Goal: Use online tool/utility

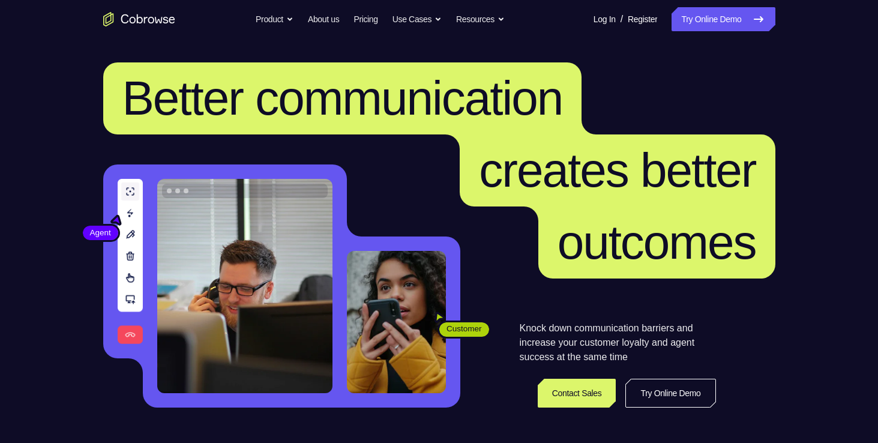
click at [702, 28] on link "Try Online Demo" at bounding box center [722, 19] width 103 height 24
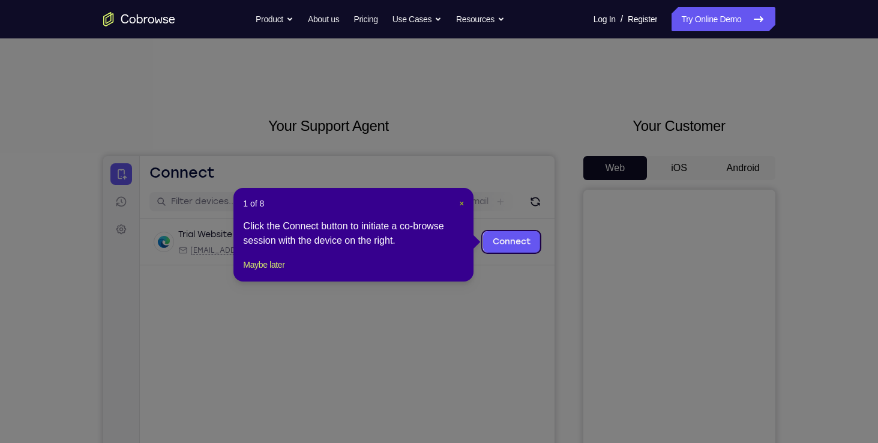
click at [461, 205] on span "×" at bounding box center [461, 204] width 5 height 10
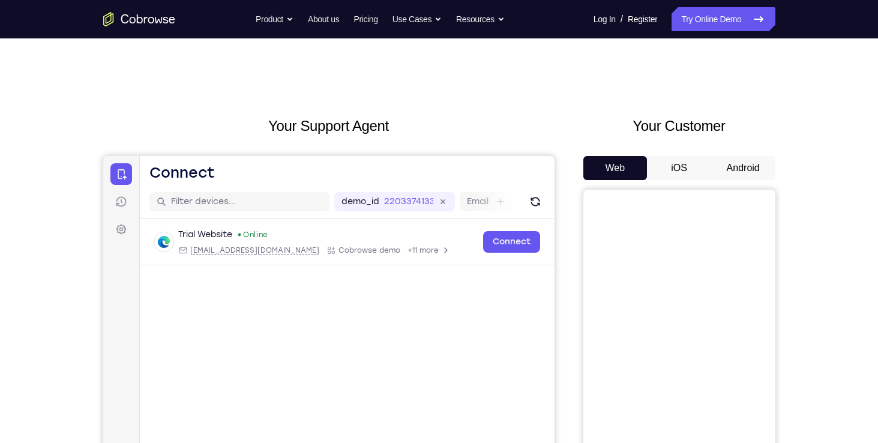
click at [748, 160] on button "Android" at bounding box center [743, 168] width 64 height 24
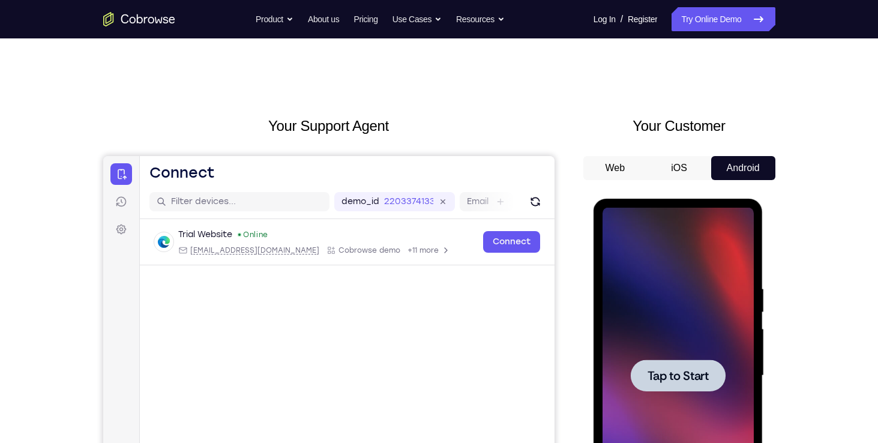
click at [681, 378] on span "Tap to Start" at bounding box center [677, 376] width 61 height 12
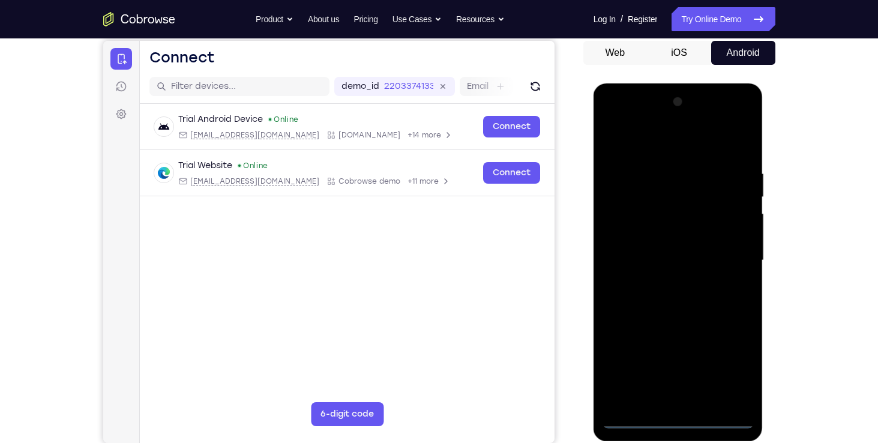
scroll to position [116, 0]
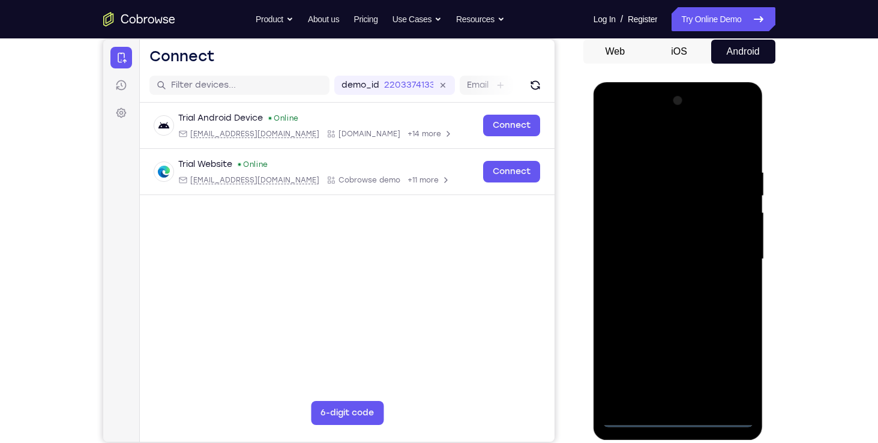
click at [674, 419] on div at bounding box center [677, 259] width 151 height 336
click at [732, 368] on div at bounding box center [677, 259] width 151 height 336
click at [612, 122] on div at bounding box center [677, 259] width 151 height 336
click at [732, 261] on div at bounding box center [677, 259] width 151 height 336
click at [665, 281] on div at bounding box center [677, 259] width 151 height 336
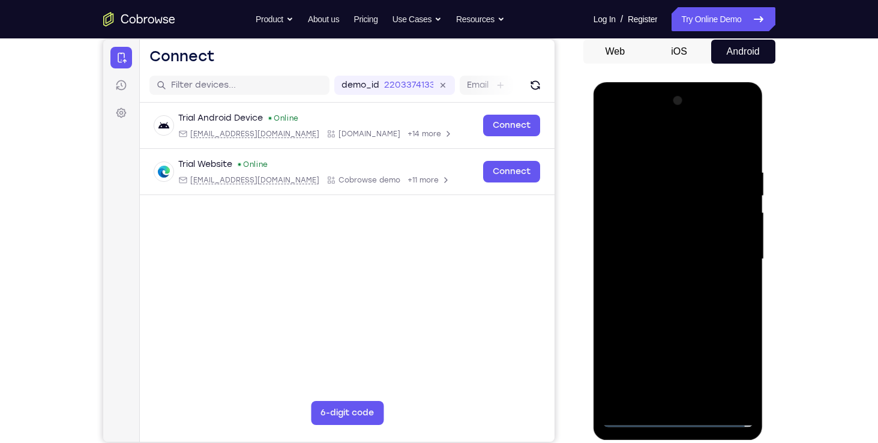
click at [660, 229] on div at bounding box center [677, 259] width 151 height 336
click at [649, 250] on div at bounding box center [677, 259] width 151 height 336
click at [641, 415] on div at bounding box center [677, 259] width 151 height 336
click at [662, 278] on div at bounding box center [677, 259] width 151 height 336
click at [663, 233] on div at bounding box center [677, 259] width 151 height 336
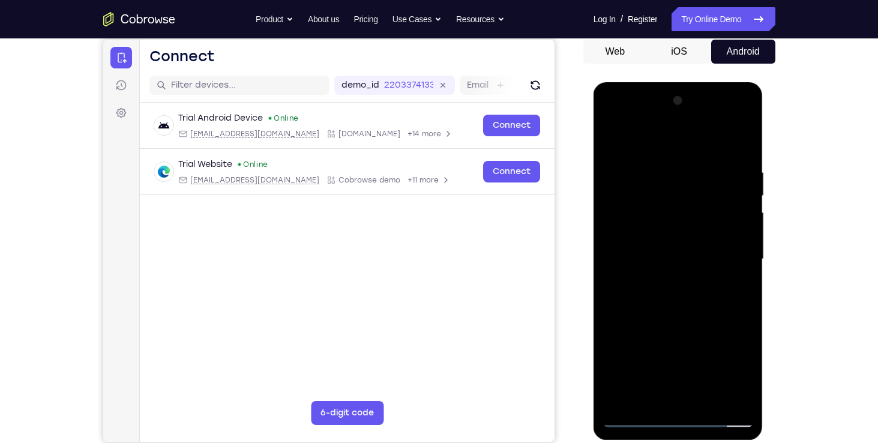
click at [666, 218] on div at bounding box center [677, 259] width 151 height 336
click at [651, 251] on div at bounding box center [677, 259] width 151 height 336
click at [635, 415] on div at bounding box center [677, 259] width 151 height 336
click at [682, 232] on div at bounding box center [677, 259] width 151 height 336
click at [660, 176] on div at bounding box center [677, 259] width 151 height 336
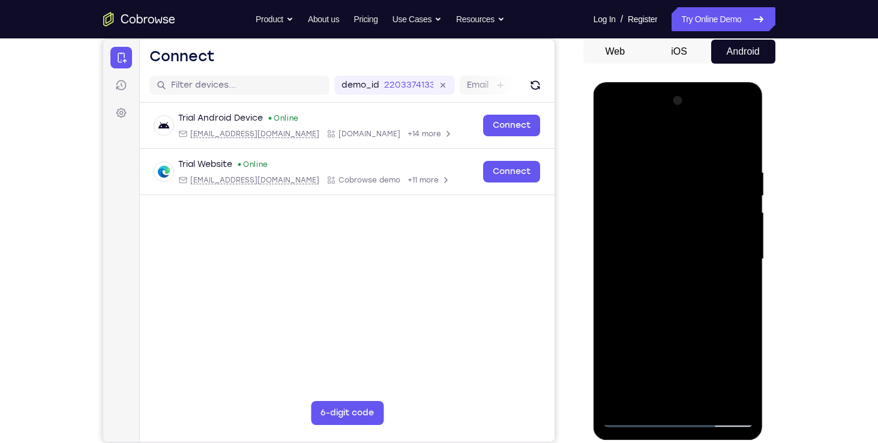
click at [742, 239] on div at bounding box center [677, 259] width 151 height 336
click at [743, 235] on div at bounding box center [677, 259] width 151 height 336
click at [743, 233] on div at bounding box center [677, 259] width 151 height 336
click at [739, 142] on div at bounding box center [677, 259] width 151 height 336
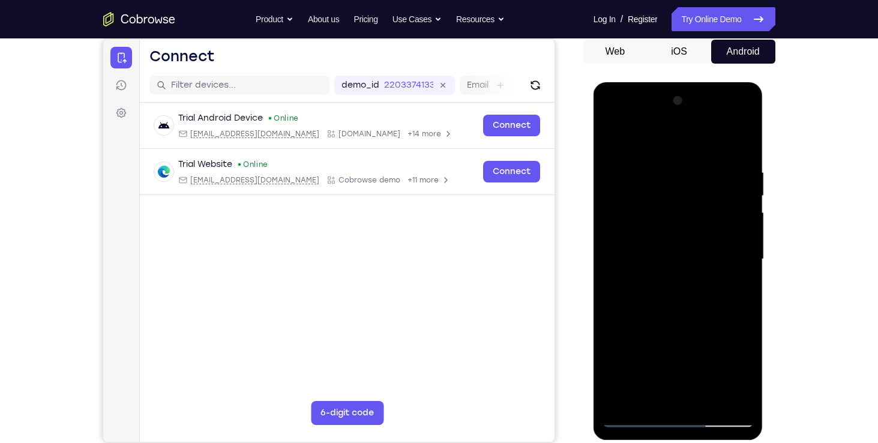
click at [705, 398] on div at bounding box center [677, 259] width 151 height 336
click at [684, 322] on div at bounding box center [677, 259] width 151 height 336
click at [681, 226] on div at bounding box center [677, 259] width 151 height 336
click at [648, 391] on div at bounding box center [677, 259] width 151 height 336
click at [647, 392] on div at bounding box center [677, 259] width 151 height 336
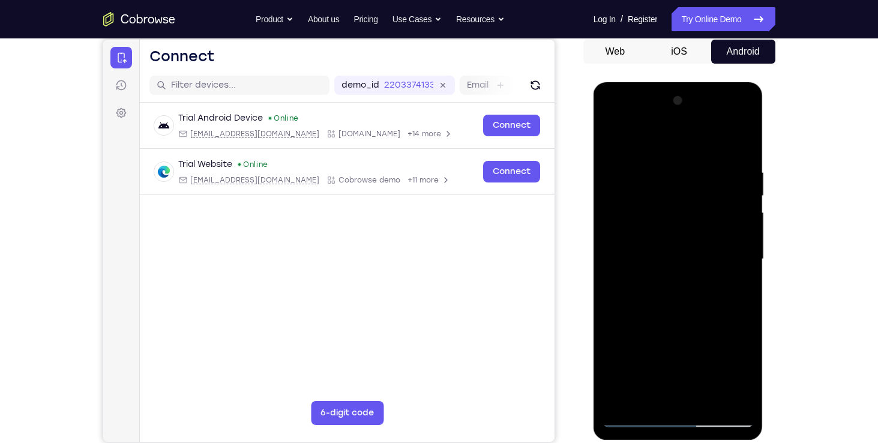
click at [708, 323] on div at bounding box center [677, 259] width 151 height 336
click at [737, 281] on div at bounding box center [677, 259] width 151 height 336
click at [611, 142] on div at bounding box center [677, 259] width 151 height 336
click at [648, 307] on div at bounding box center [677, 259] width 151 height 336
click at [650, 394] on div at bounding box center [677, 259] width 151 height 336
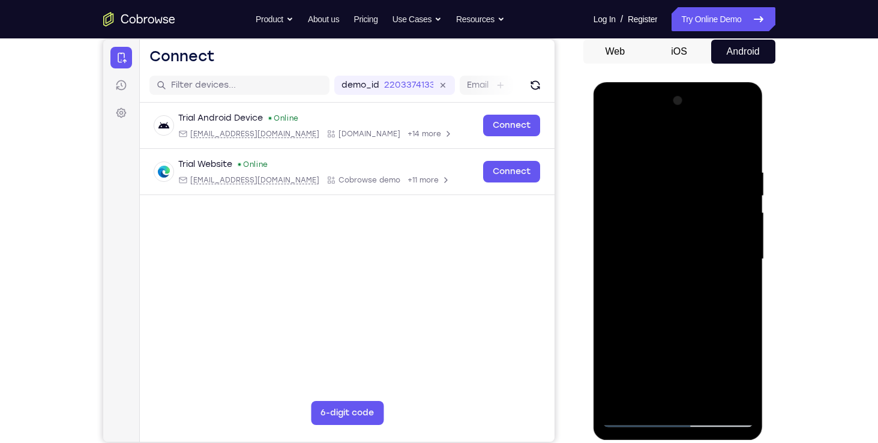
click at [734, 289] on div at bounding box center [677, 259] width 151 height 336
click at [615, 142] on div at bounding box center [677, 259] width 151 height 336
click at [657, 334] on div at bounding box center [677, 259] width 151 height 336
click at [638, 392] on div at bounding box center [677, 259] width 151 height 336
click at [731, 288] on div at bounding box center [677, 259] width 151 height 336
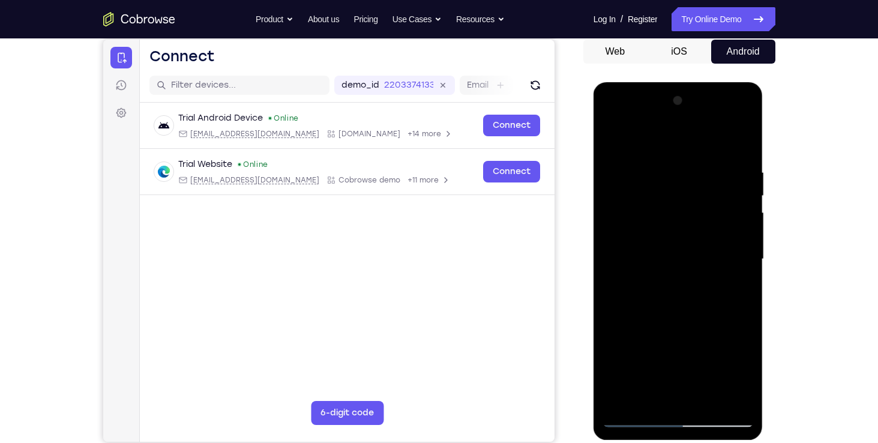
click at [612, 139] on div at bounding box center [677, 259] width 151 height 336
drag, startPoint x: 690, startPoint y: 187, endPoint x: 687, endPoint y: 329, distance: 142.2
click at [687, 329] on div at bounding box center [677, 259] width 151 height 336
click at [663, 166] on div at bounding box center [677, 259] width 151 height 336
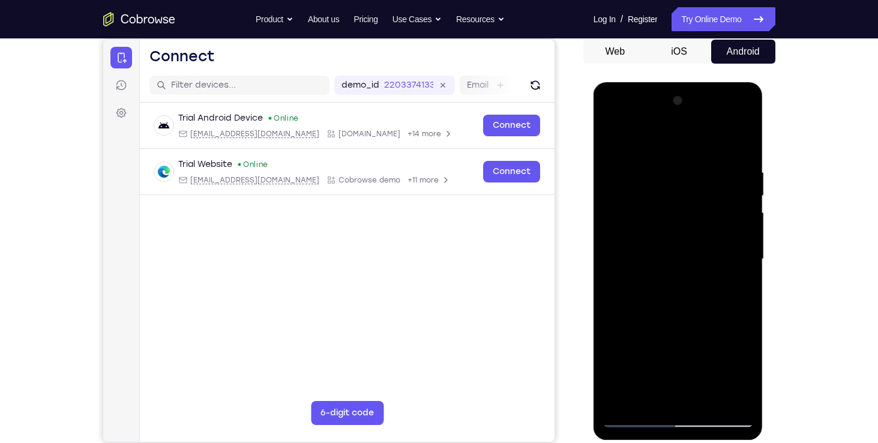
click at [741, 397] on div at bounding box center [677, 259] width 151 height 336
click at [742, 293] on div at bounding box center [677, 259] width 151 height 336
drag, startPoint x: 735, startPoint y: 289, endPoint x: 574, endPoint y: 295, distance: 161.5
click at [593, 295] on html "Online web based iOS Simulators and Android Emulators. Run iPhone, iPad, Mobile…" at bounding box center [678, 262] width 171 height 360
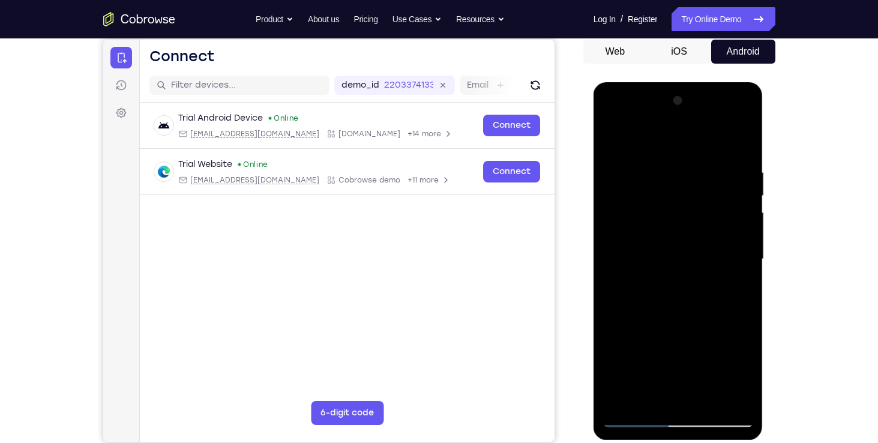
click at [725, 394] on div at bounding box center [677, 259] width 151 height 336
click at [748, 307] on div at bounding box center [677, 259] width 151 height 336
click at [740, 144] on div at bounding box center [677, 259] width 151 height 336
drag, startPoint x: 669, startPoint y: 210, endPoint x: 701, endPoint y: 367, distance: 160.5
click at [701, 367] on div at bounding box center [677, 259] width 151 height 336
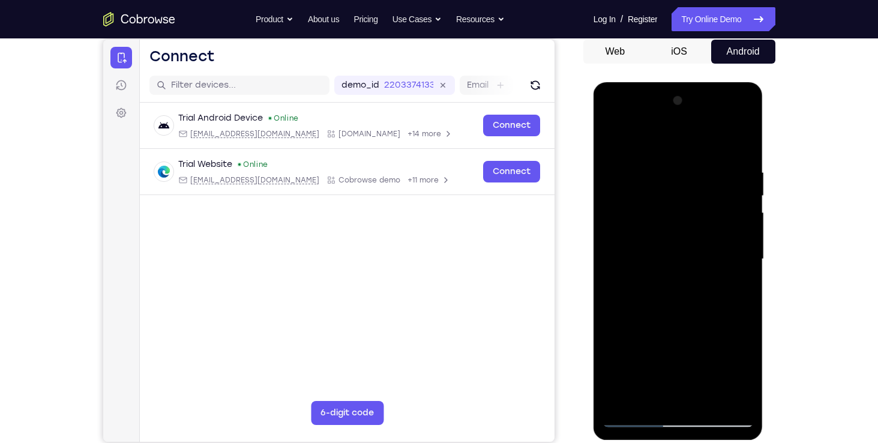
drag, startPoint x: 672, startPoint y: 241, endPoint x: 680, endPoint y: 395, distance: 153.7
click at [680, 395] on div at bounding box center [677, 259] width 151 height 336
click at [658, 163] on div at bounding box center [677, 259] width 151 height 336
click at [734, 221] on div at bounding box center [677, 259] width 151 height 336
click at [744, 222] on div at bounding box center [677, 259] width 151 height 336
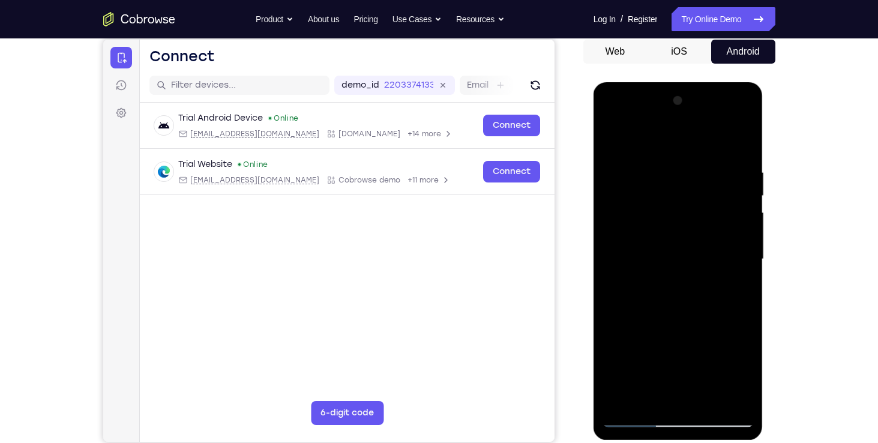
click at [744, 222] on div at bounding box center [677, 259] width 151 height 336
click at [725, 398] on div at bounding box center [677, 259] width 151 height 336
click at [740, 292] on div at bounding box center [677, 259] width 151 height 336
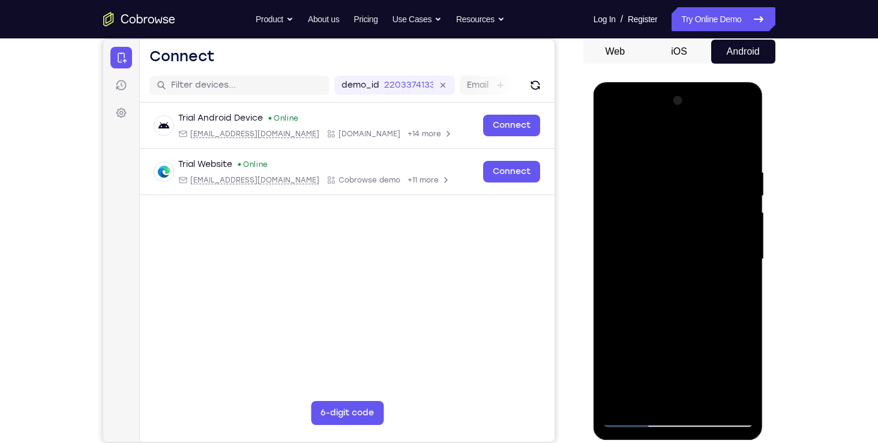
click at [740, 292] on div at bounding box center [677, 259] width 151 height 336
click at [743, 218] on div at bounding box center [677, 259] width 151 height 336
click at [740, 142] on div at bounding box center [677, 259] width 151 height 336
drag, startPoint x: 715, startPoint y: 320, endPoint x: 680, endPoint y: 209, distance: 116.3
click at [680, 209] on div at bounding box center [677, 259] width 151 height 336
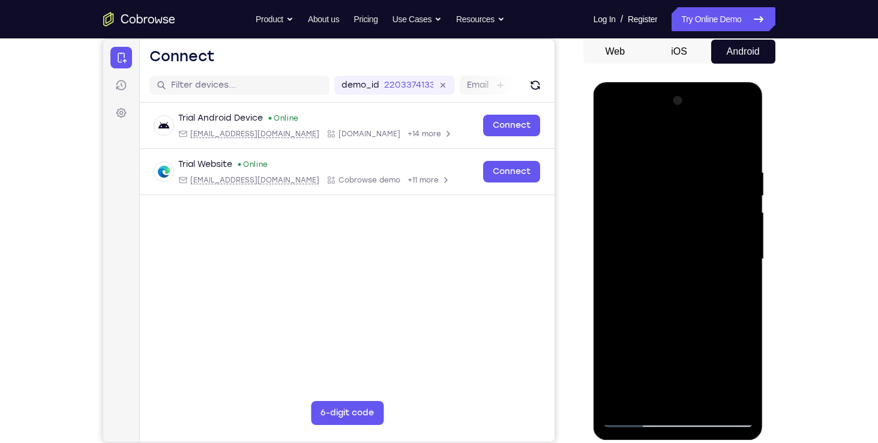
drag, startPoint x: 689, startPoint y: 287, endPoint x: 669, endPoint y: 108, distance: 179.9
click at [669, 108] on div at bounding box center [677, 259] width 151 height 336
drag, startPoint x: 701, startPoint y: 264, endPoint x: 704, endPoint y: 233, distance: 31.3
click at [704, 233] on div at bounding box center [677, 259] width 151 height 336
click at [747, 270] on div at bounding box center [677, 259] width 151 height 336
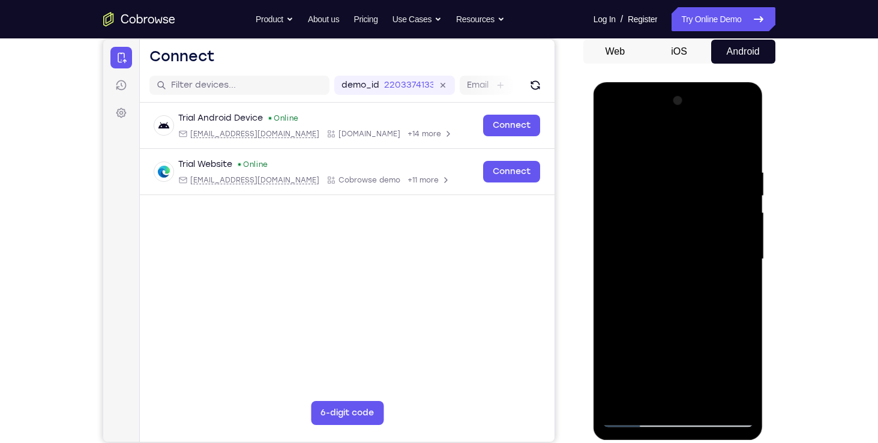
click at [747, 270] on div at bounding box center [677, 259] width 151 height 336
drag, startPoint x: 668, startPoint y: 317, endPoint x: 647, endPoint y: 231, distance: 88.9
click at [647, 231] on div at bounding box center [677, 259] width 151 height 336
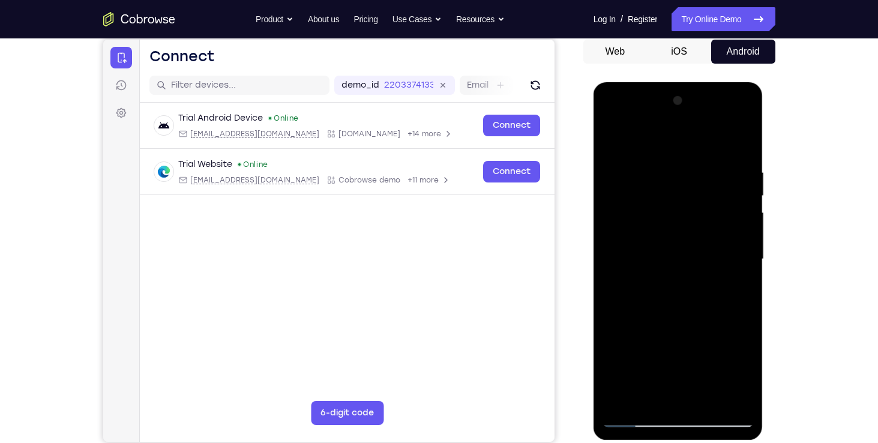
drag, startPoint x: 689, startPoint y: 344, endPoint x: 644, endPoint y: 233, distance: 120.5
click at [644, 233] on div at bounding box center [677, 259] width 151 height 336
drag, startPoint x: 726, startPoint y: 367, endPoint x: 664, endPoint y: 274, distance: 112.5
click at [664, 274] on div at bounding box center [677, 259] width 151 height 336
drag, startPoint x: 711, startPoint y: 373, endPoint x: 622, endPoint y: 245, distance: 156.1
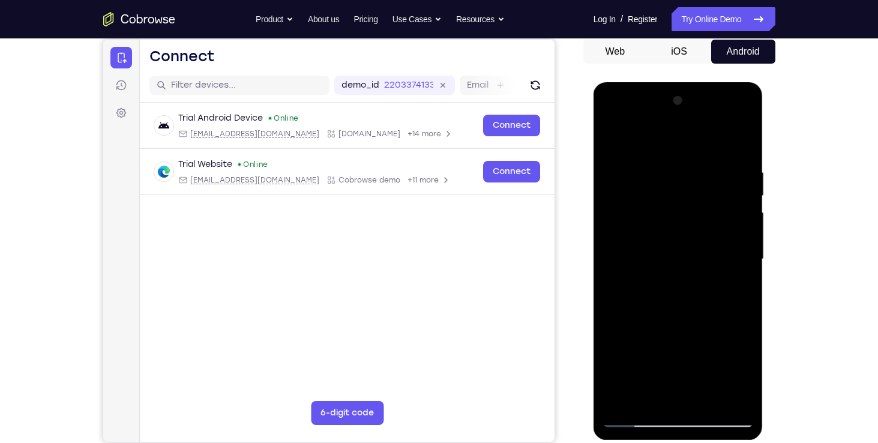
click at [622, 245] on div at bounding box center [677, 259] width 151 height 336
drag, startPoint x: 673, startPoint y: 330, endPoint x: 1044, endPoint y: 126, distance: 423.1
click at [593, 83] on html "Online web based iOS Simulators and Android Emulators. Run iPhone, iPad, Mobile…" at bounding box center [678, 262] width 171 height 360
drag, startPoint x: 644, startPoint y: 211, endPoint x: 688, endPoint y: 350, distance: 145.9
click at [688, 350] on div at bounding box center [677, 259] width 151 height 336
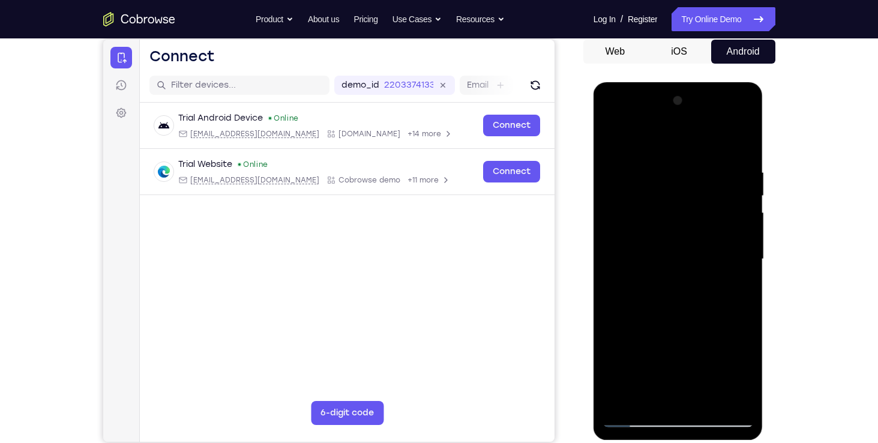
drag, startPoint x: 650, startPoint y: 261, endPoint x: 649, endPoint y: 374, distance: 113.4
click at [649, 374] on div at bounding box center [677, 259] width 151 height 336
drag, startPoint x: 662, startPoint y: 267, endPoint x: 657, endPoint y: 332, distance: 65.6
click at [657, 332] on div at bounding box center [677, 259] width 151 height 336
click at [749, 198] on div at bounding box center [677, 259] width 151 height 336
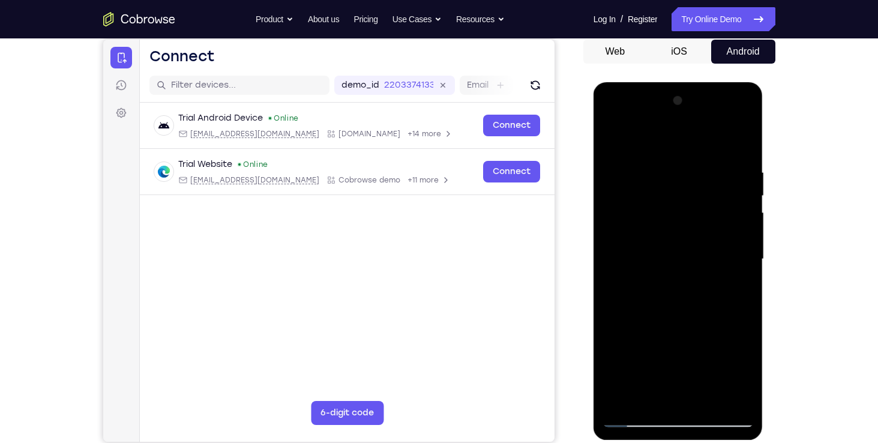
drag, startPoint x: 703, startPoint y: 221, endPoint x: 702, endPoint y: 253, distance: 31.8
click at [702, 253] on div at bounding box center [677, 259] width 151 height 336
drag, startPoint x: 717, startPoint y: 217, endPoint x: 710, endPoint y: 298, distance: 81.4
click at [710, 298] on div at bounding box center [677, 259] width 151 height 336
click at [743, 243] on div at bounding box center [677, 259] width 151 height 336
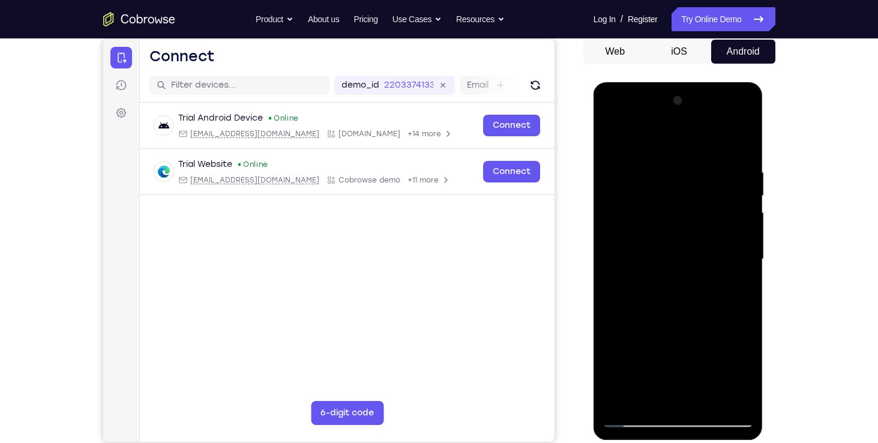
click at [743, 243] on div at bounding box center [677, 259] width 151 height 336
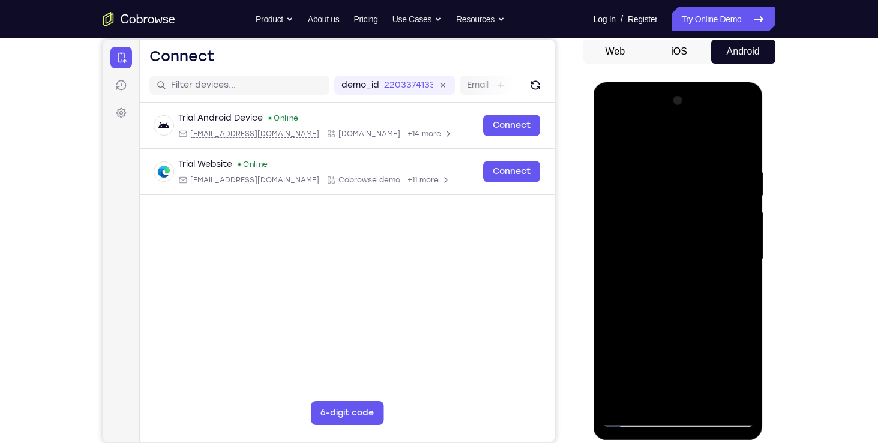
click at [743, 243] on div at bounding box center [677, 259] width 151 height 336
drag, startPoint x: 718, startPoint y: 310, endPoint x: 702, endPoint y: 88, distance: 221.9
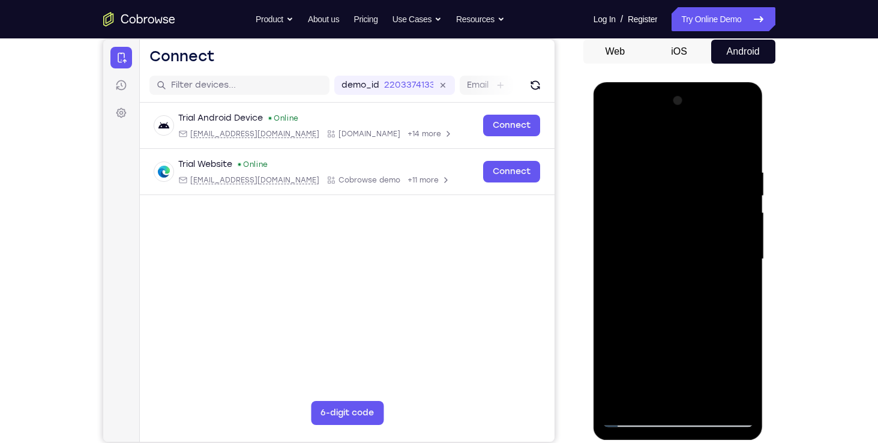
click at [702, 88] on div at bounding box center [678, 261] width 170 height 358
drag, startPoint x: 707, startPoint y: 284, endPoint x: 668, endPoint y: 108, distance: 180.6
click at [668, 108] on div at bounding box center [677, 259] width 151 height 336
drag, startPoint x: 670, startPoint y: 306, endPoint x: 636, endPoint y: 192, distance: 118.8
click at [636, 192] on div at bounding box center [677, 259] width 151 height 336
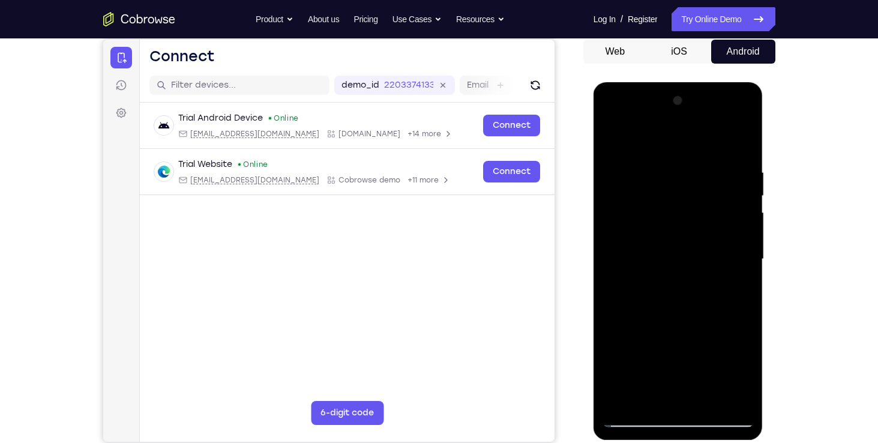
click at [705, 402] on div at bounding box center [677, 259] width 151 height 336
click at [636, 412] on div at bounding box center [677, 259] width 151 height 336
click at [611, 136] on div at bounding box center [677, 259] width 151 height 336
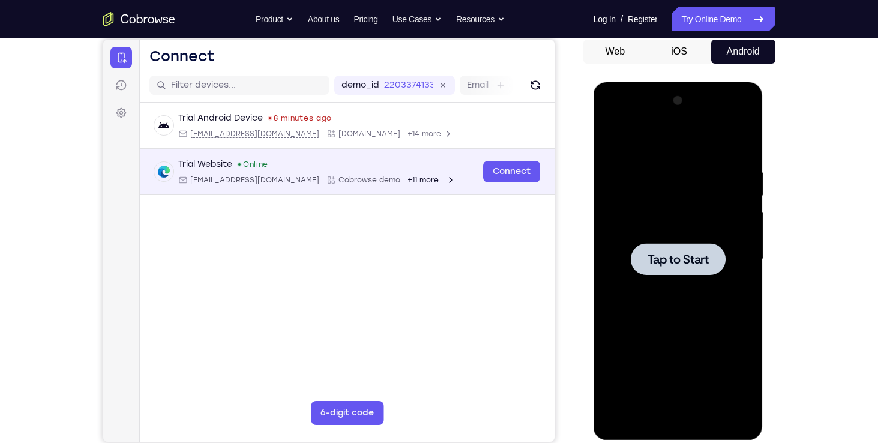
scroll to position [0, 0]
